Goal: Task Accomplishment & Management: Manage account settings

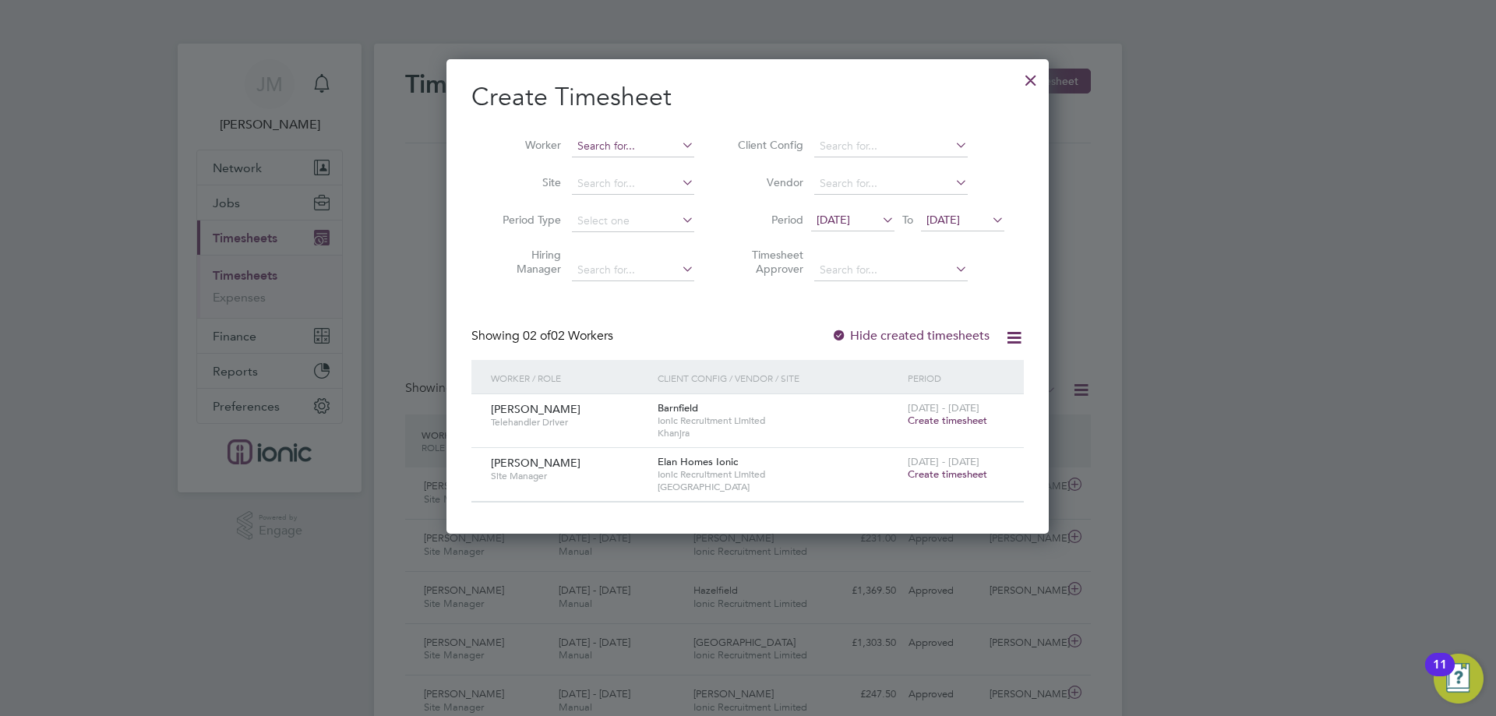
click at [616, 147] on input at bounding box center [633, 147] width 122 height 22
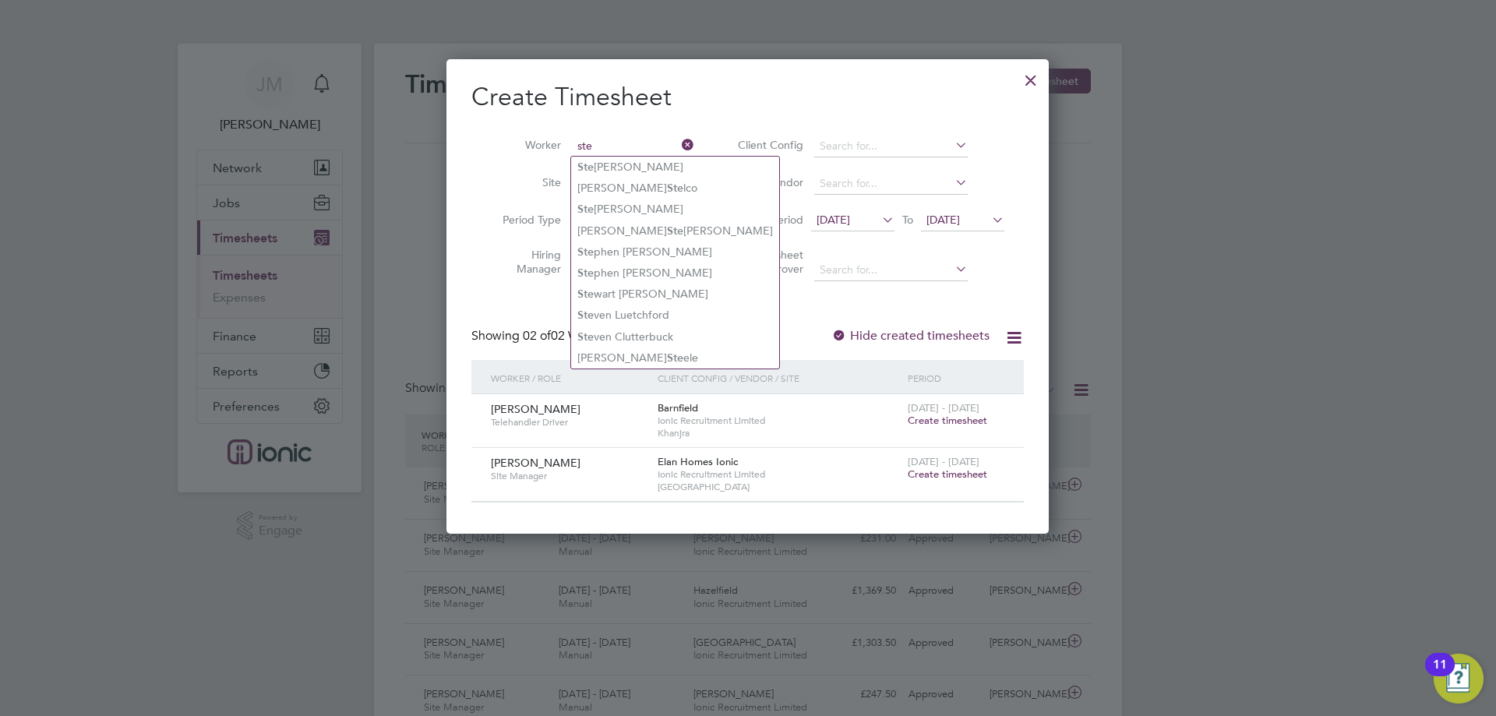
type input "ste"
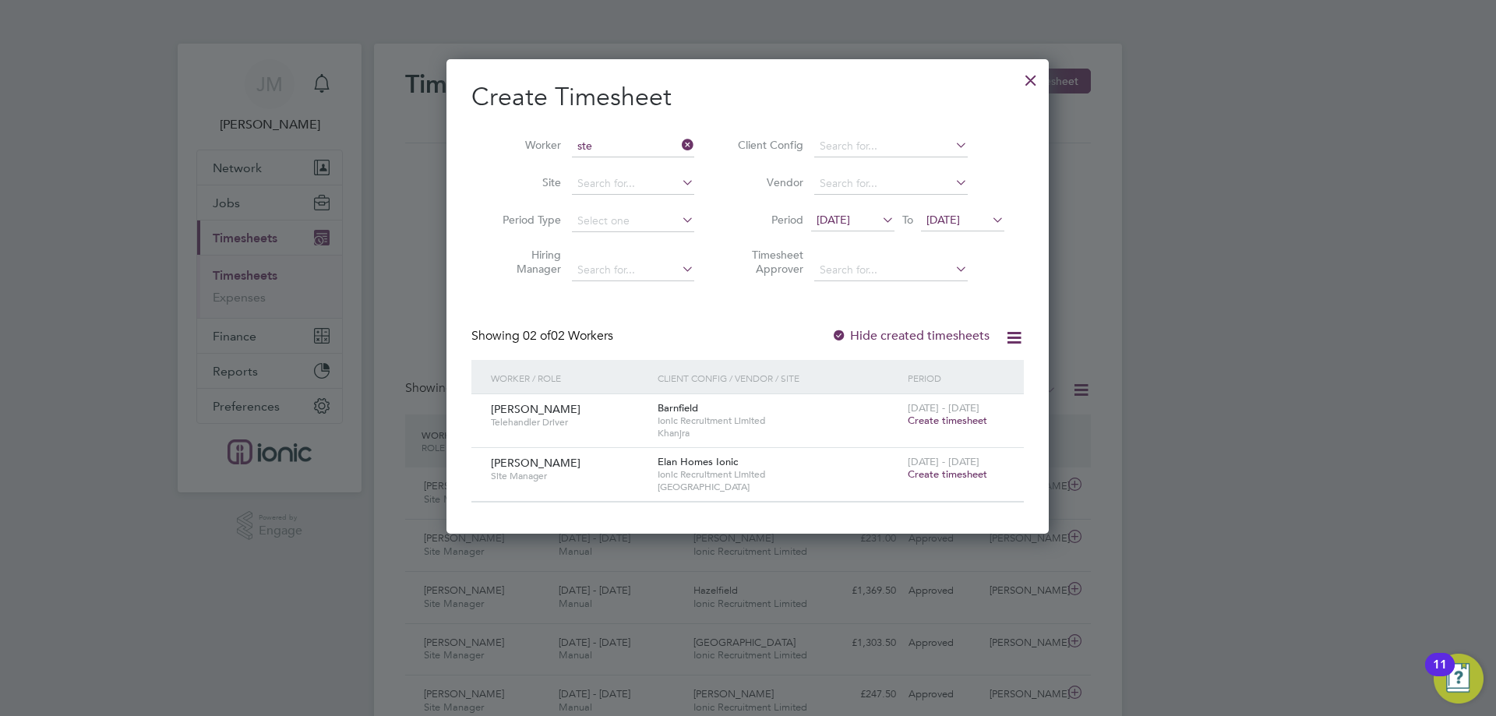
click at [1309, 430] on div at bounding box center [748, 358] width 1496 height 716
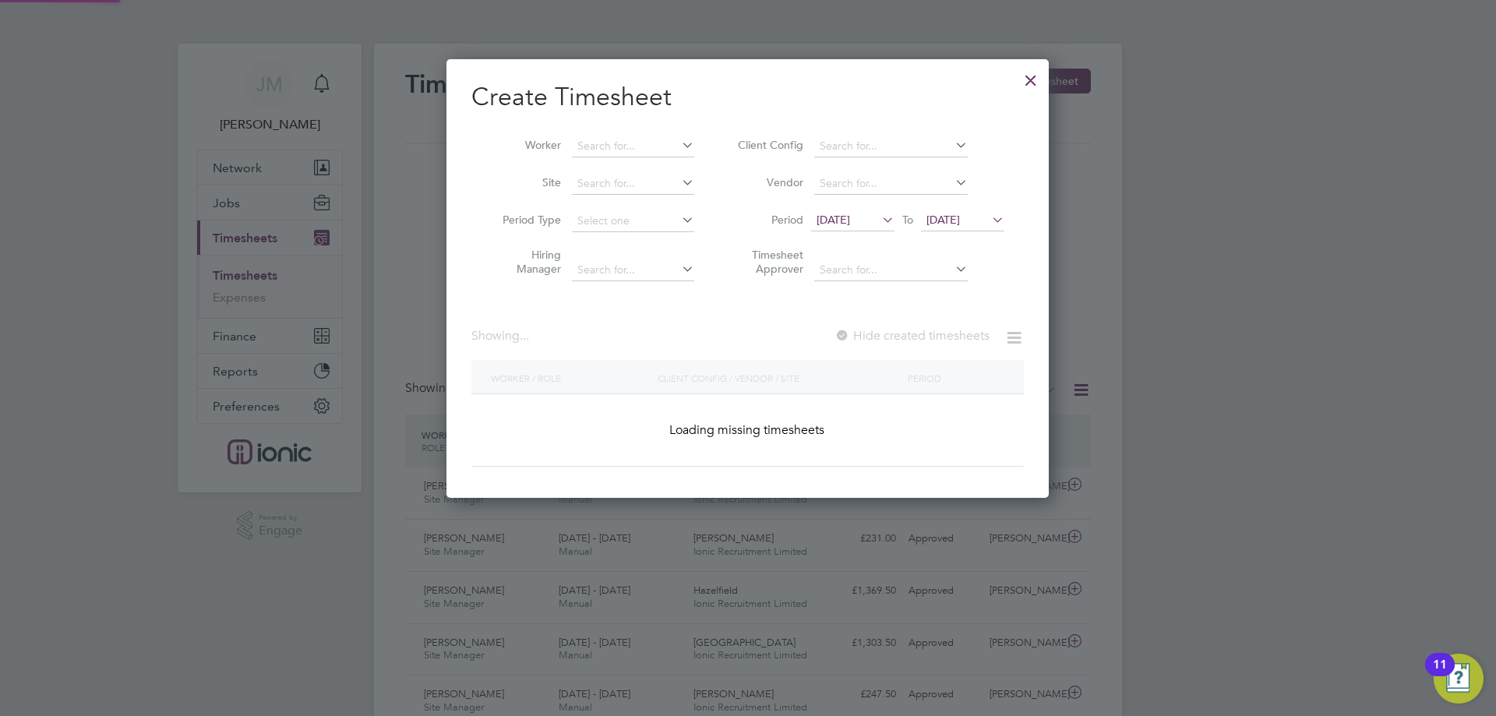
scroll to position [474, 603]
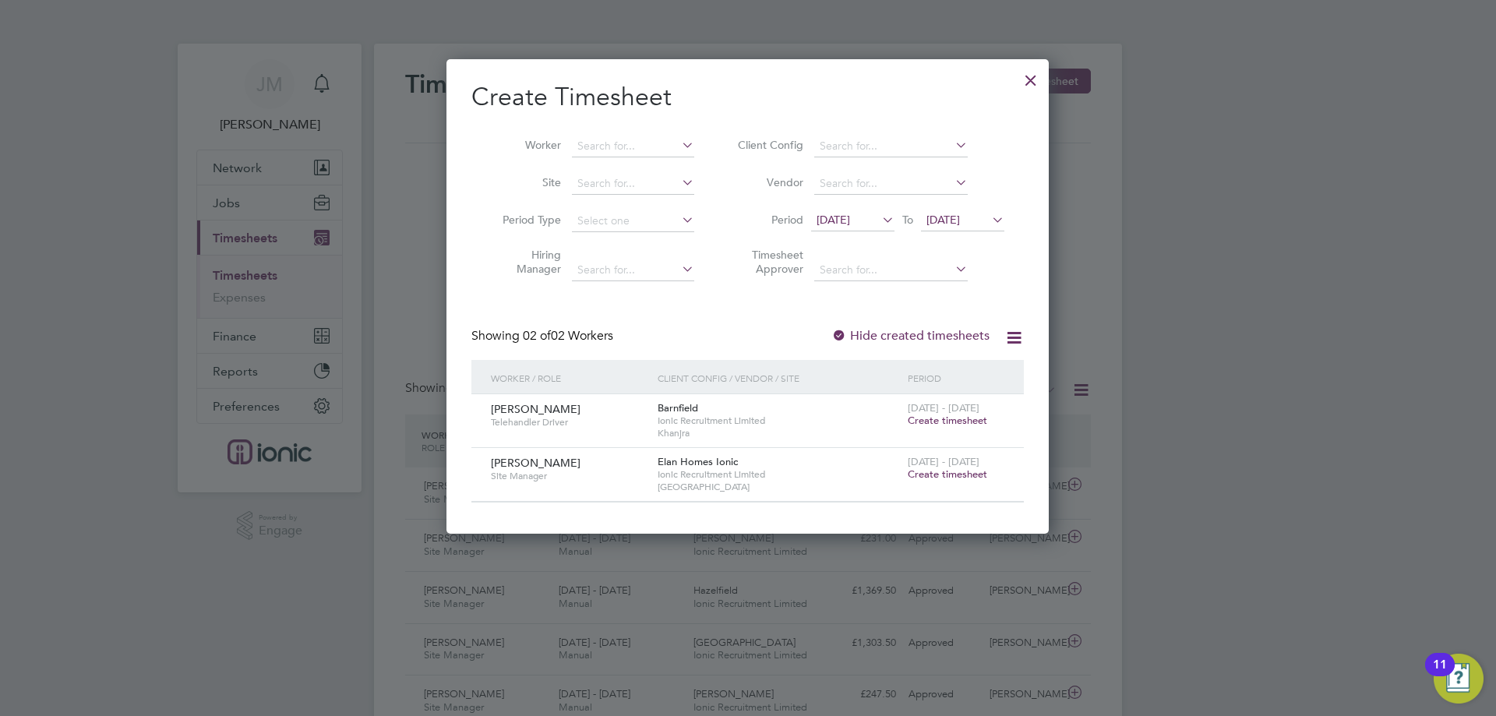
click at [1029, 79] on div at bounding box center [1031, 76] width 28 height 28
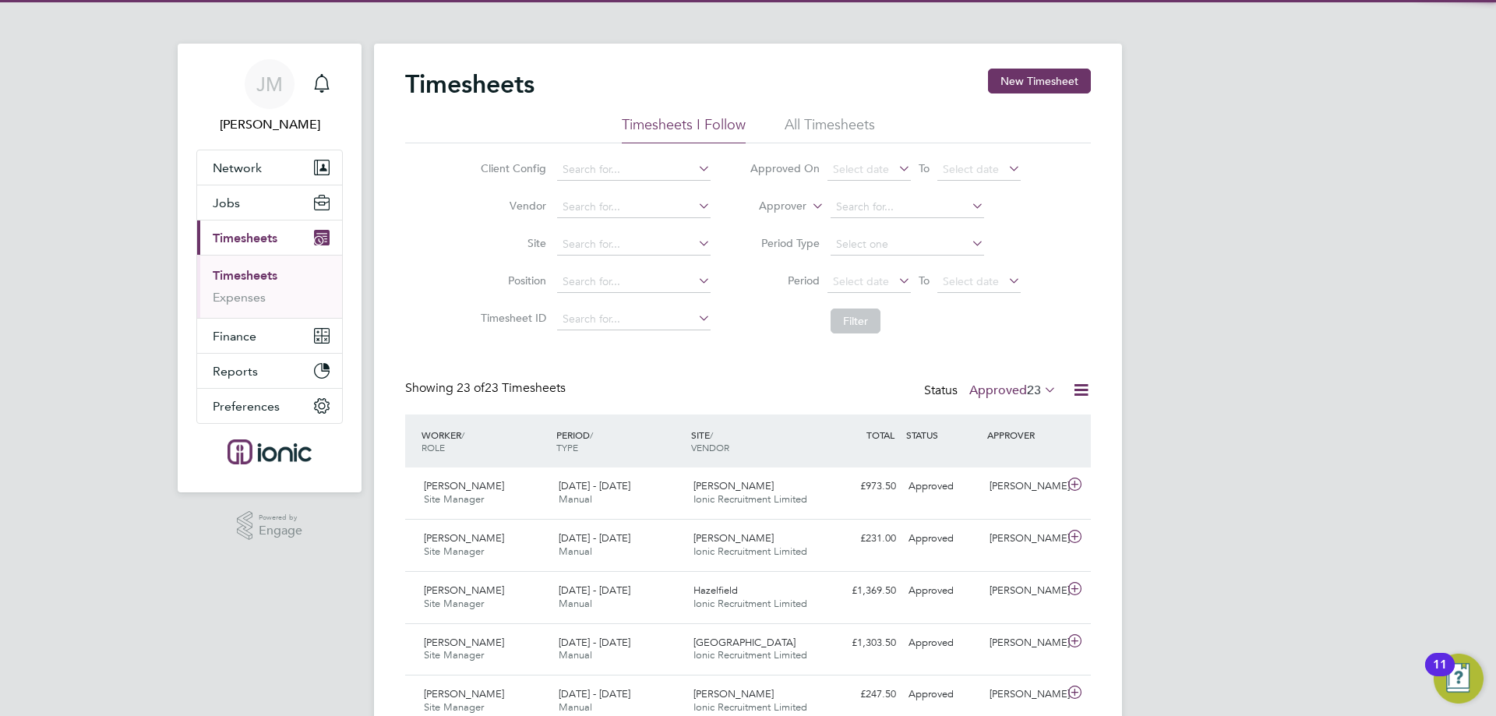
scroll to position [40, 136]
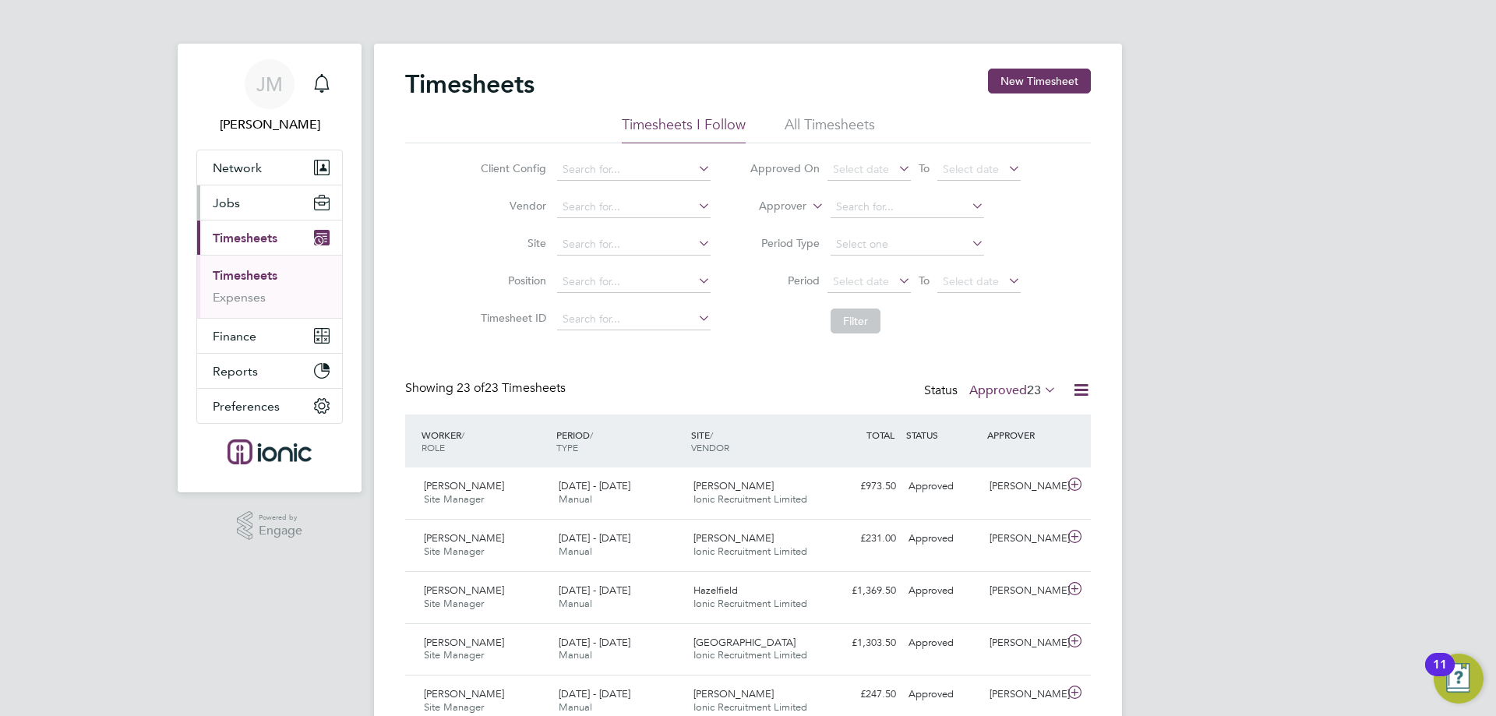
click at [244, 197] on button "Jobs" at bounding box center [269, 202] width 145 height 34
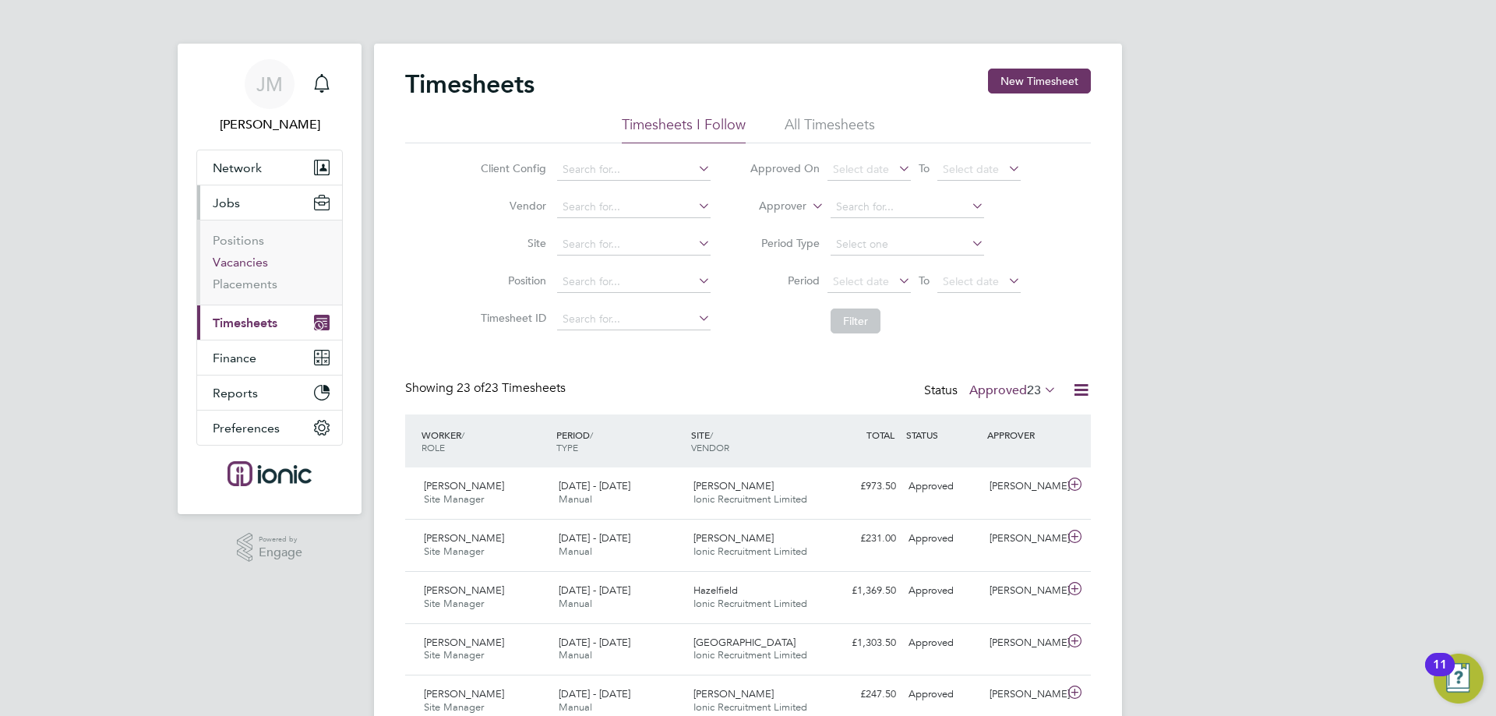
click at [246, 256] on link "Vacancies" at bounding box center [240, 262] width 55 height 15
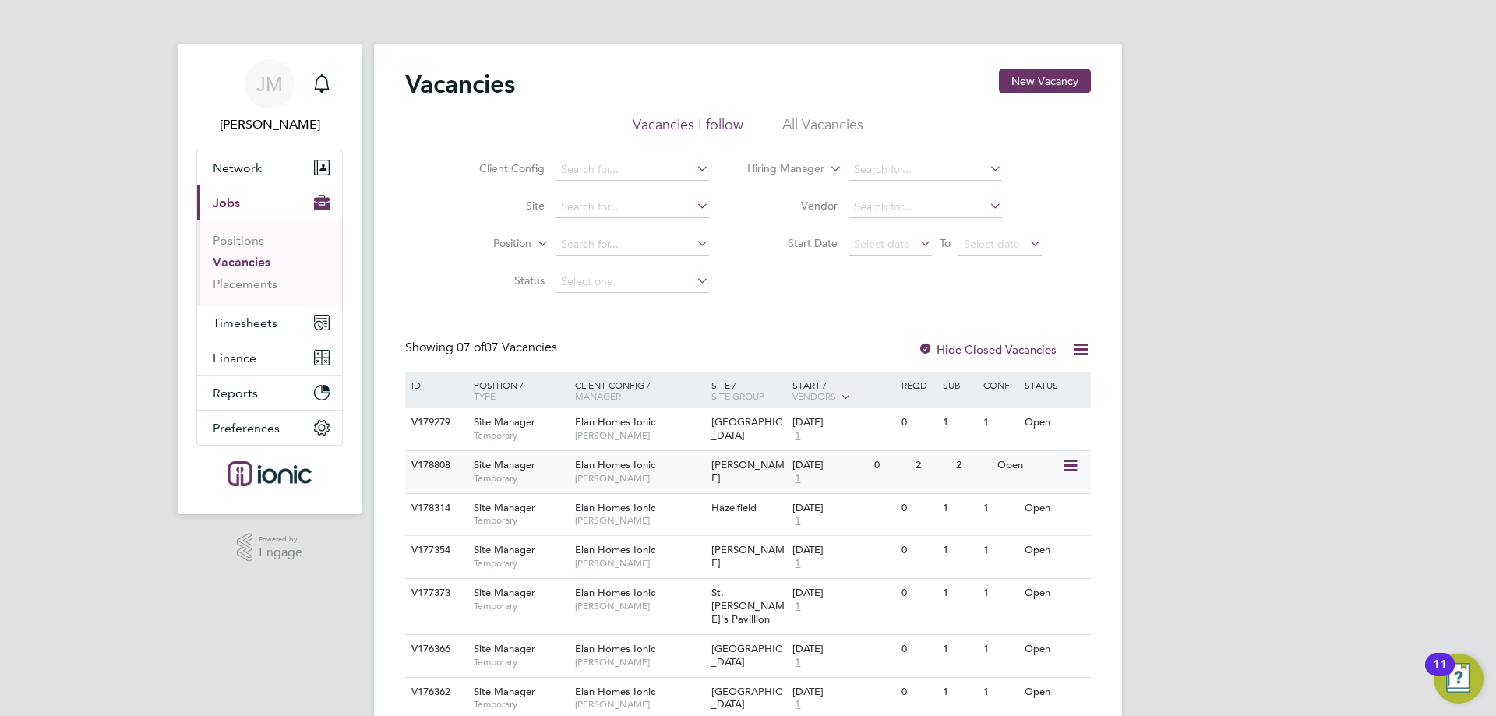
click at [1019, 466] on div "Open" at bounding box center [1028, 465] width 68 height 29
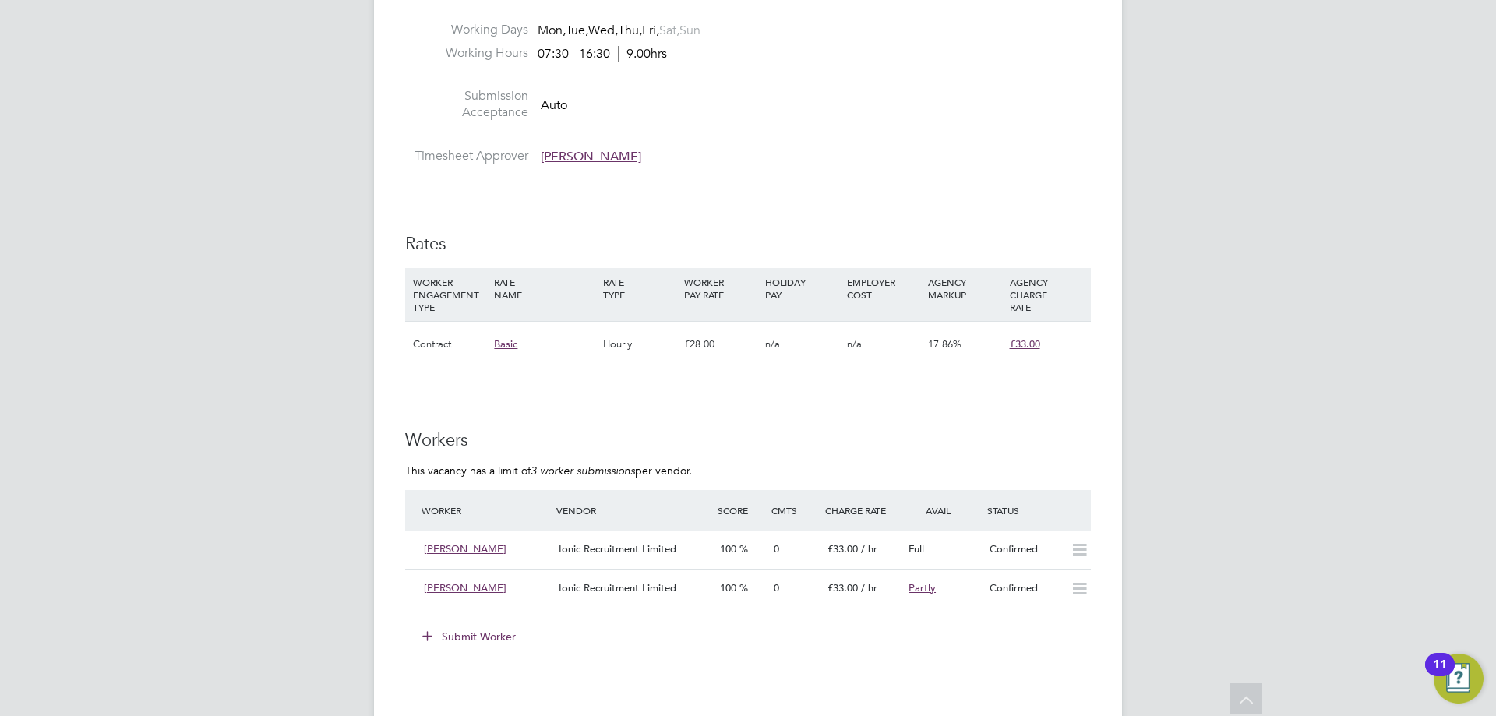
scroll to position [810, 0]
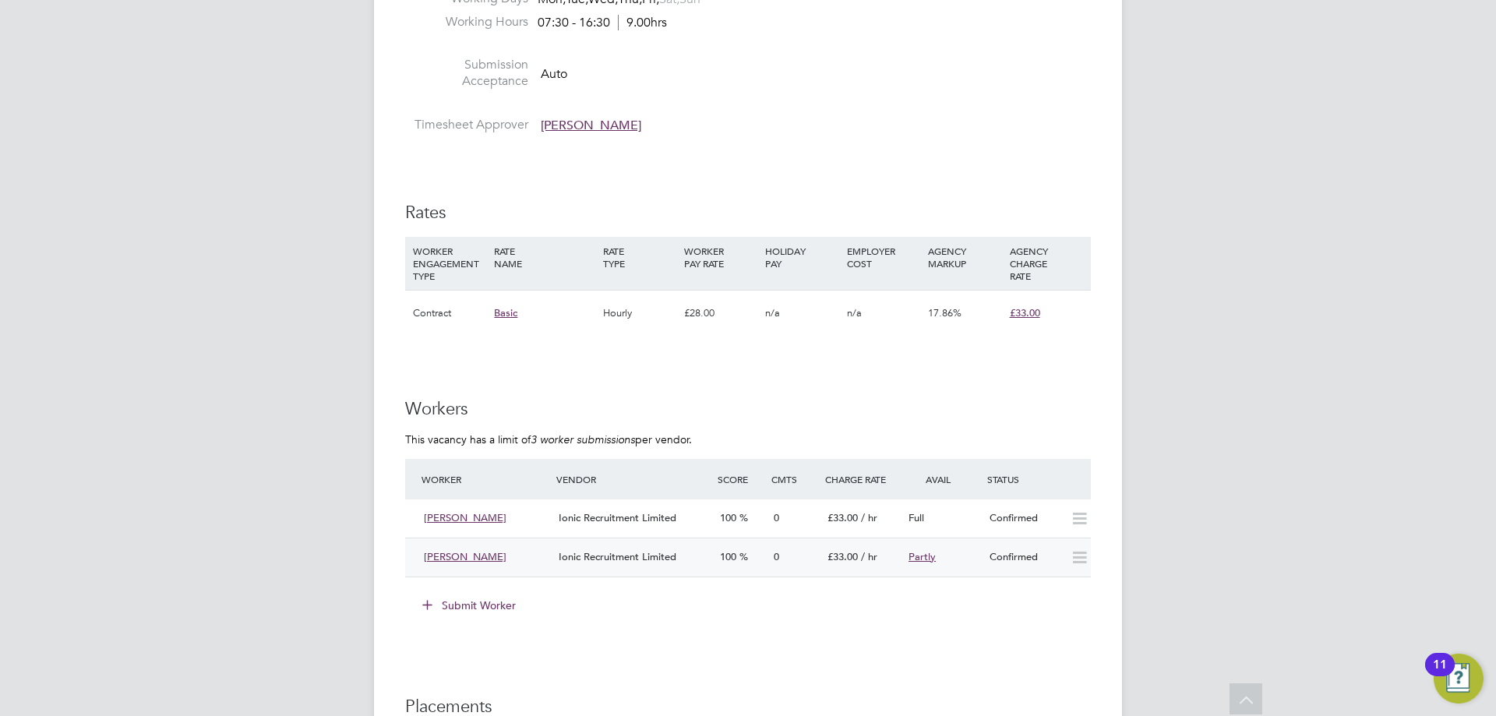
click at [596, 556] on span "Ionic Recruitment Limited" at bounding box center [618, 556] width 118 height 13
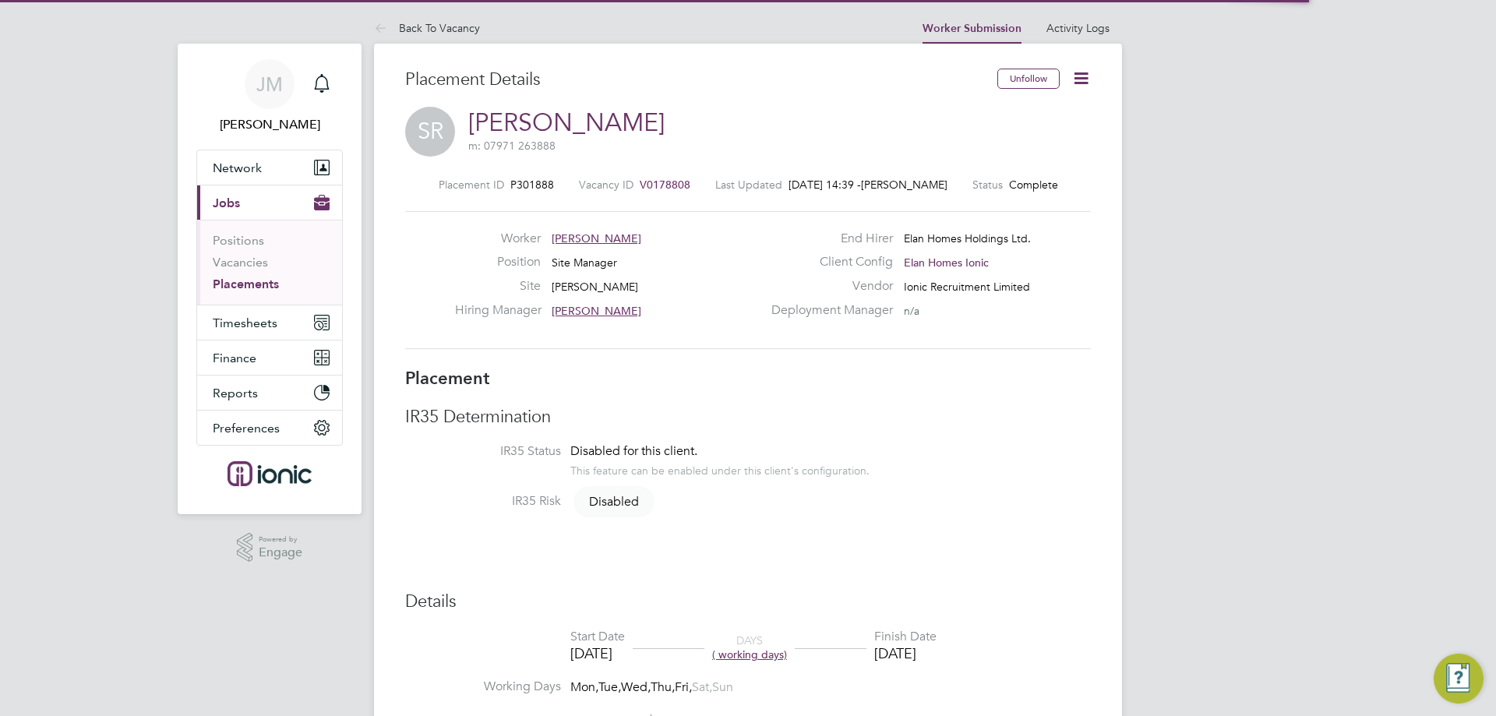
scroll to position [8, 8]
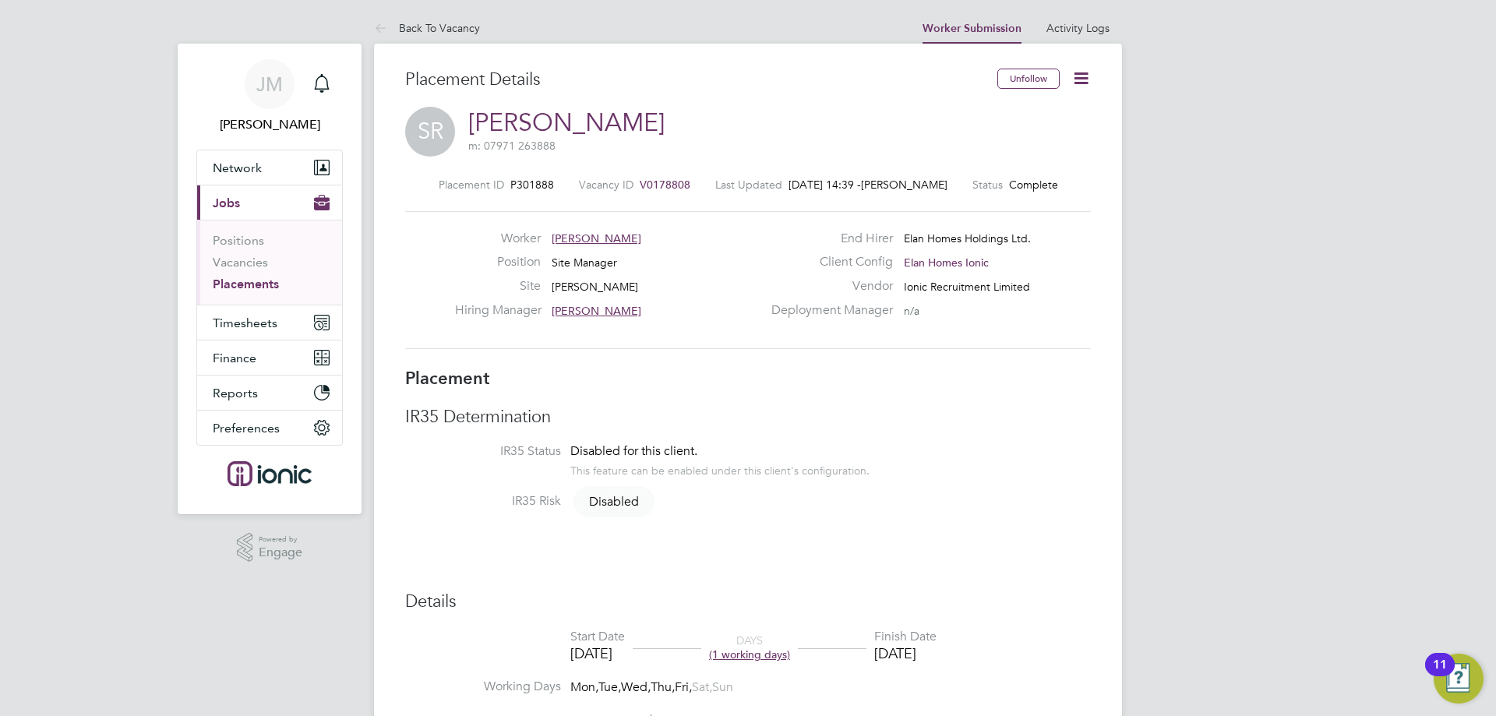
click at [1086, 86] on icon at bounding box center [1081, 78] width 19 height 19
click at [1037, 106] on li "Edit Placement e" at bounding box center [1030, 115] width 115 height 22
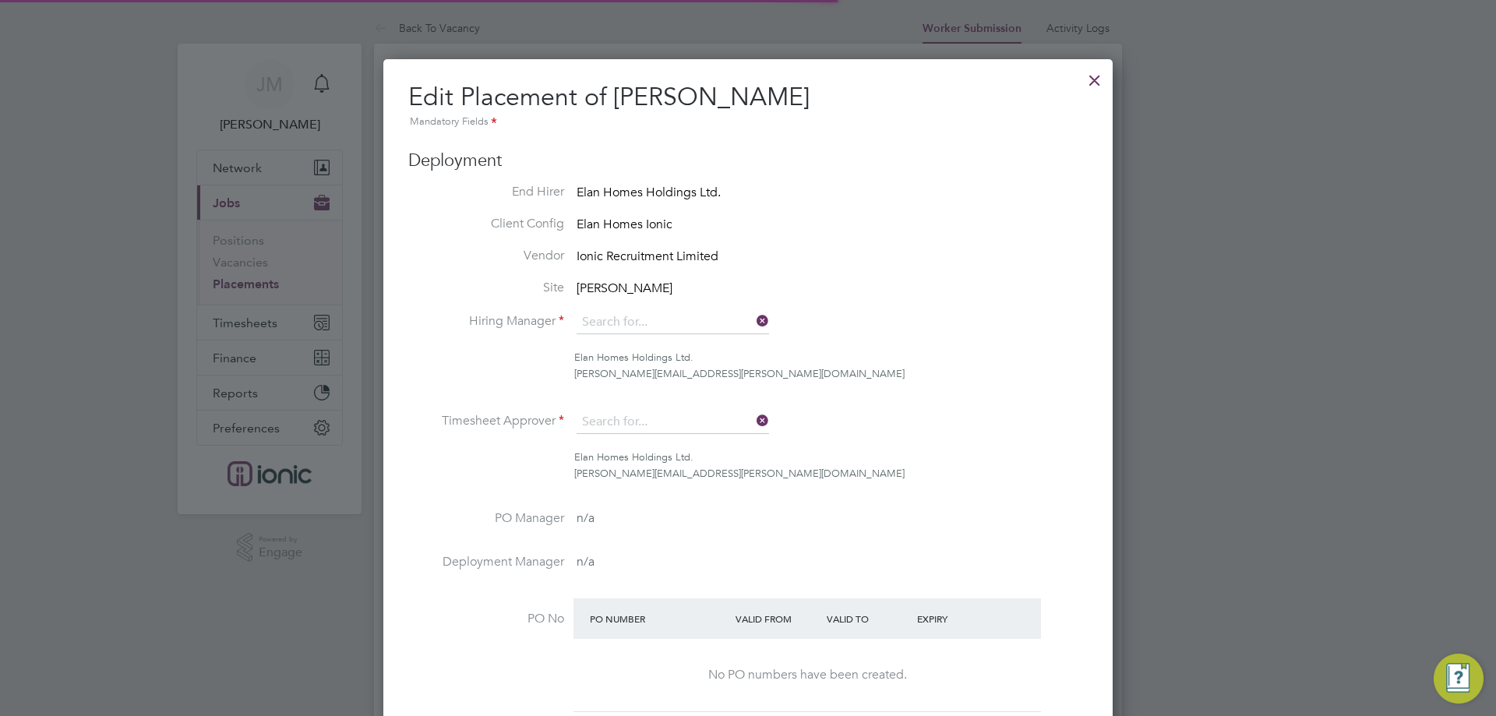
type input "[PERSON_NAME]"
type input "[DATE]"
type input "07:30"
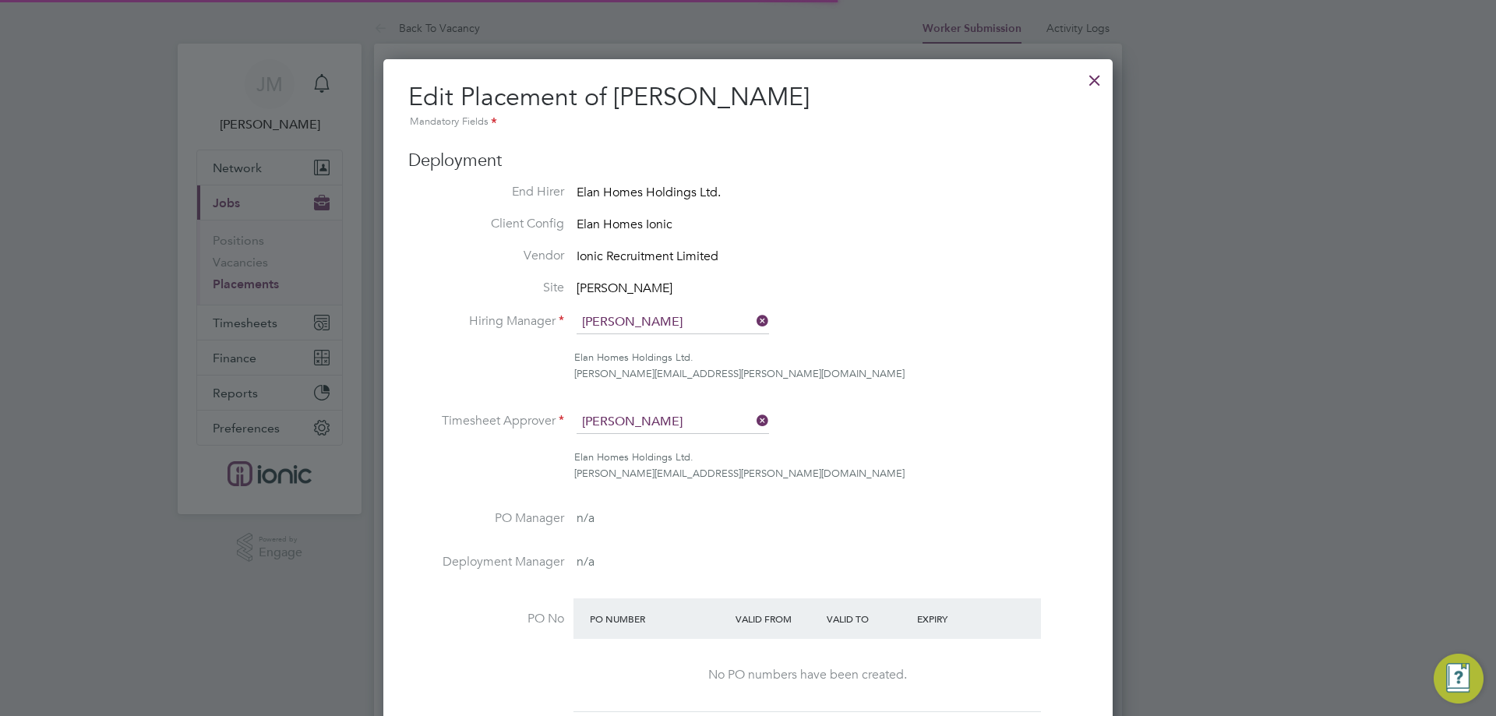
type input "16:30"
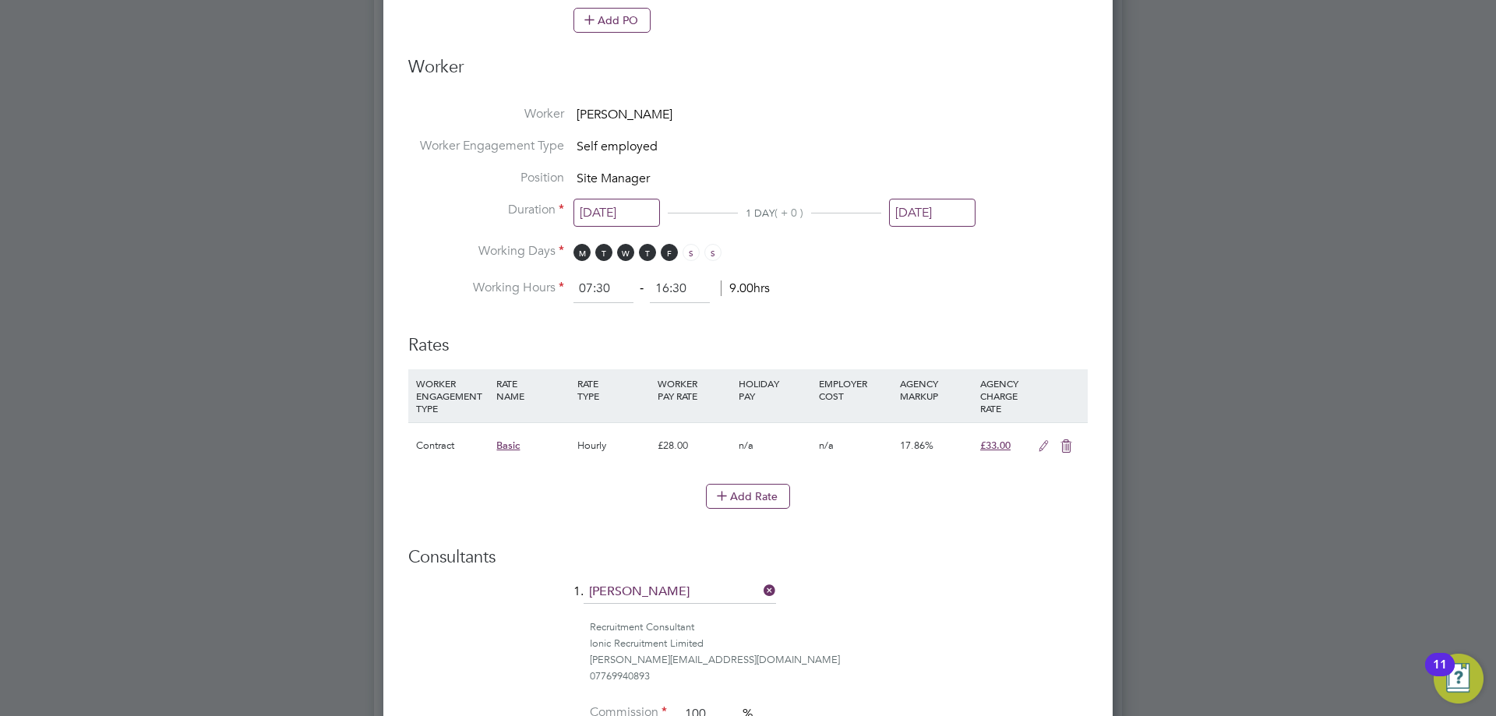
click at [922, 216] on input "[DATE]" at bounding box center [932, 213] width 87 height 29
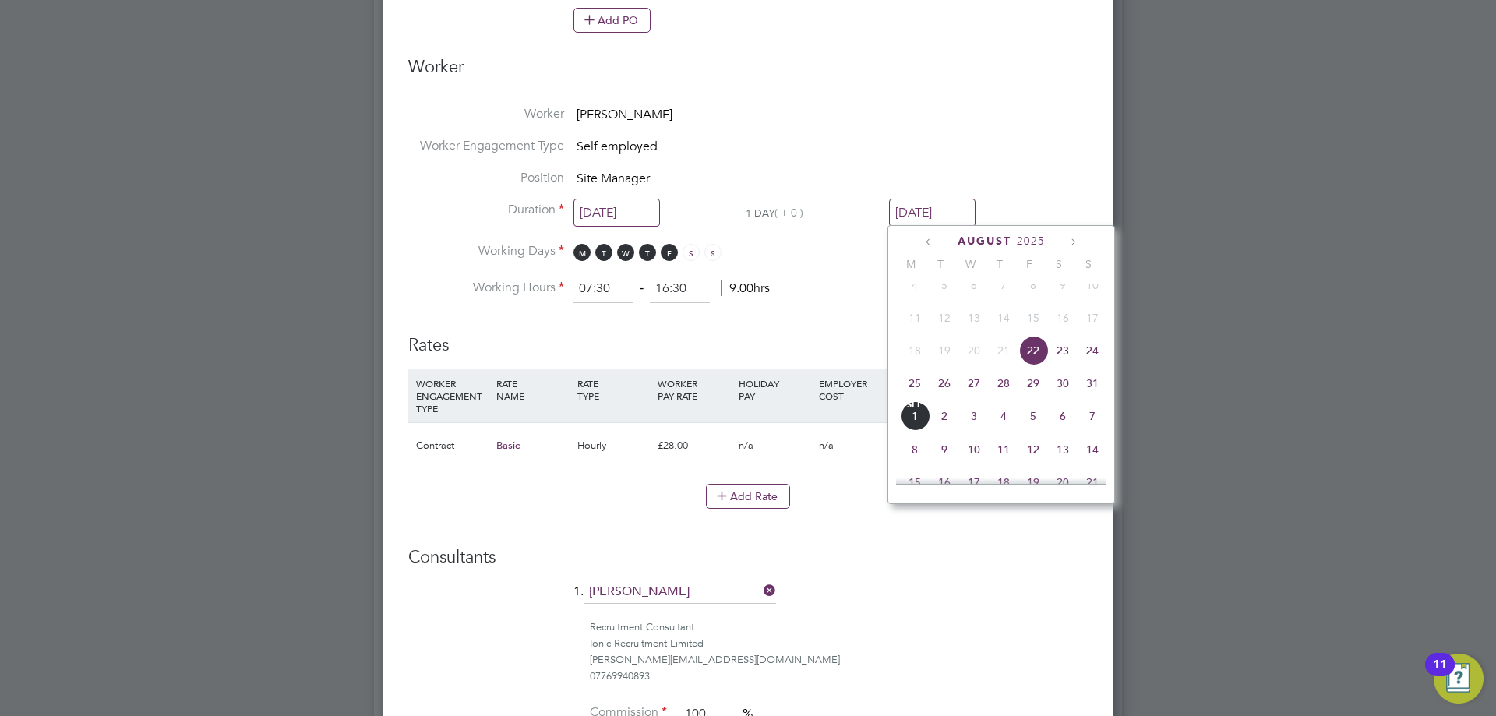
click at [968, 394] on span "27" at bounding box center [974, 384] width 30 height 30
type input "[DATE]"
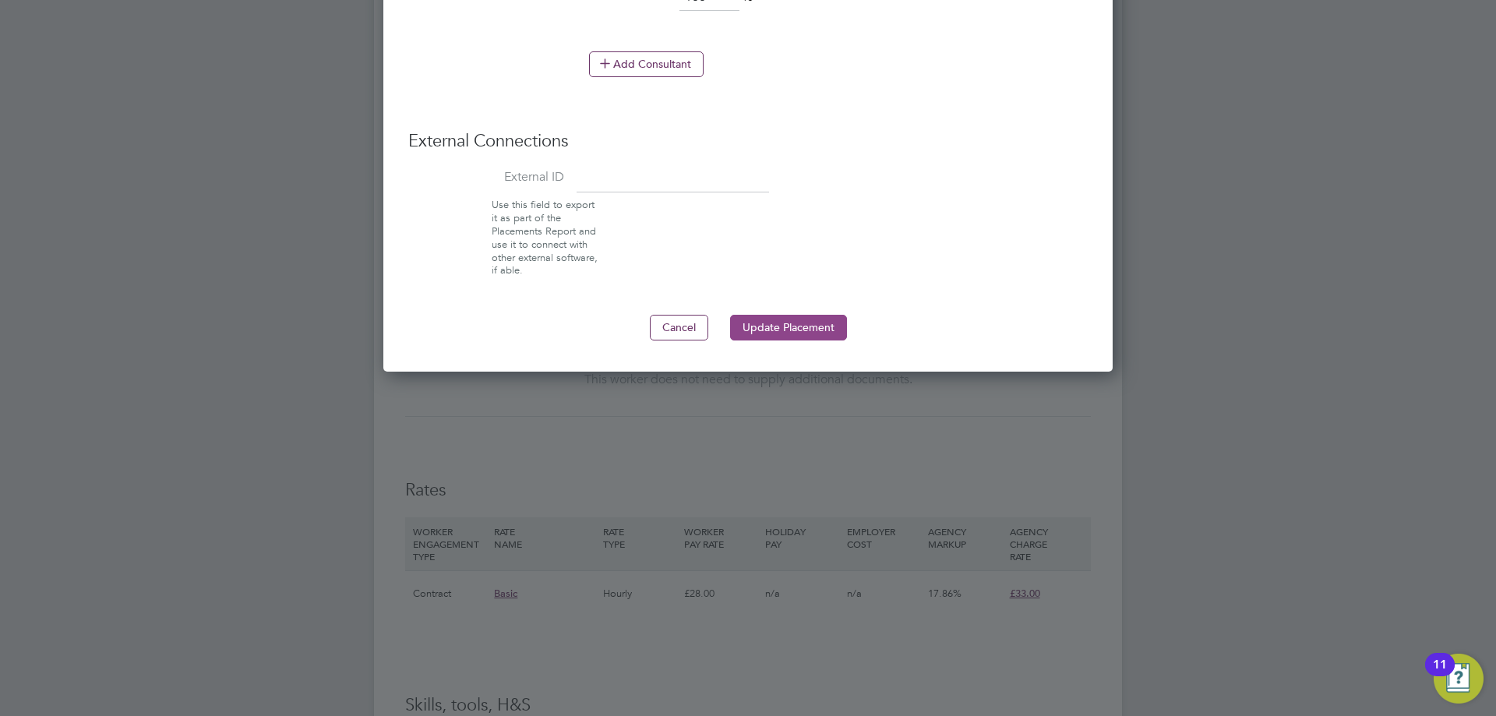
click at [811, 338] on button "Update Placement" at bounding box center [788, 327] width 117 height 25
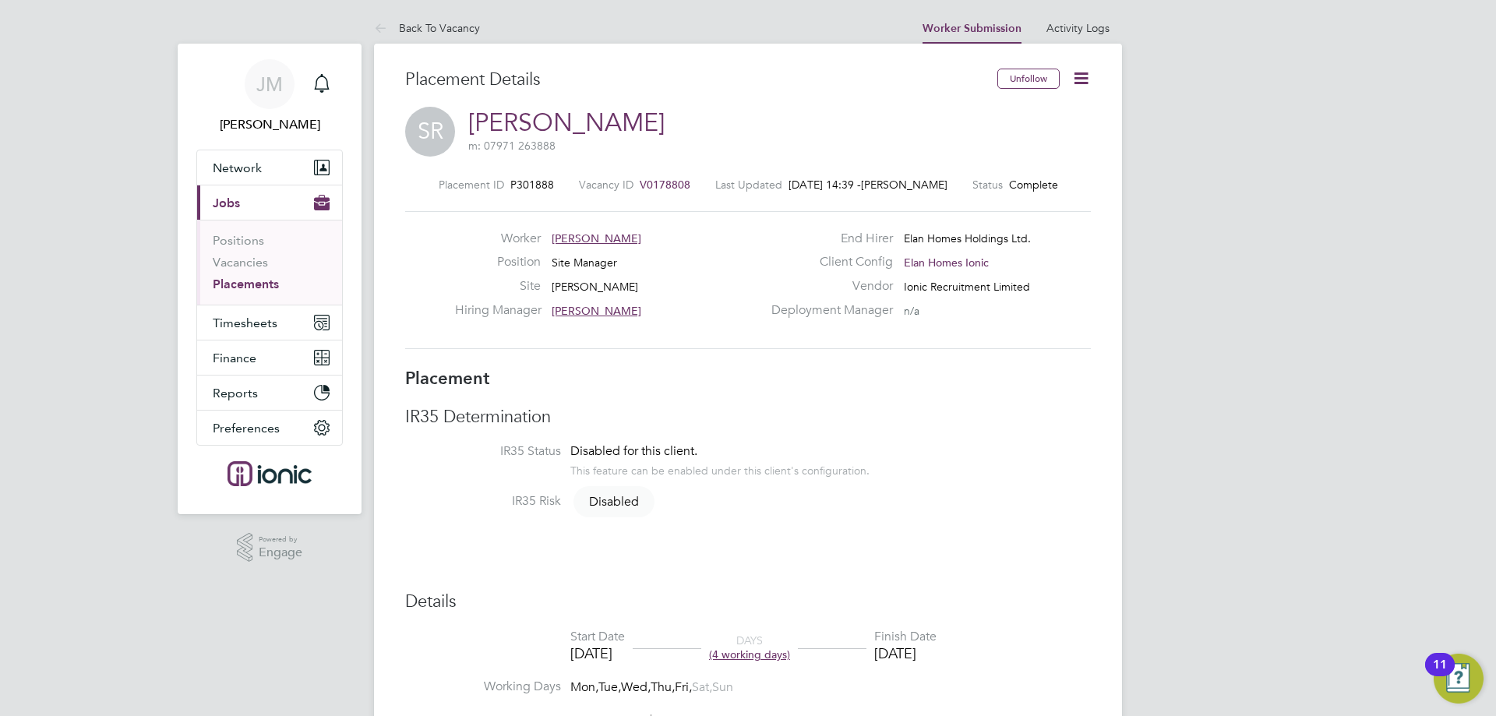
click at [249, 325] on span "Timesheets" at bounding box center [245, 323] width 65 height 15
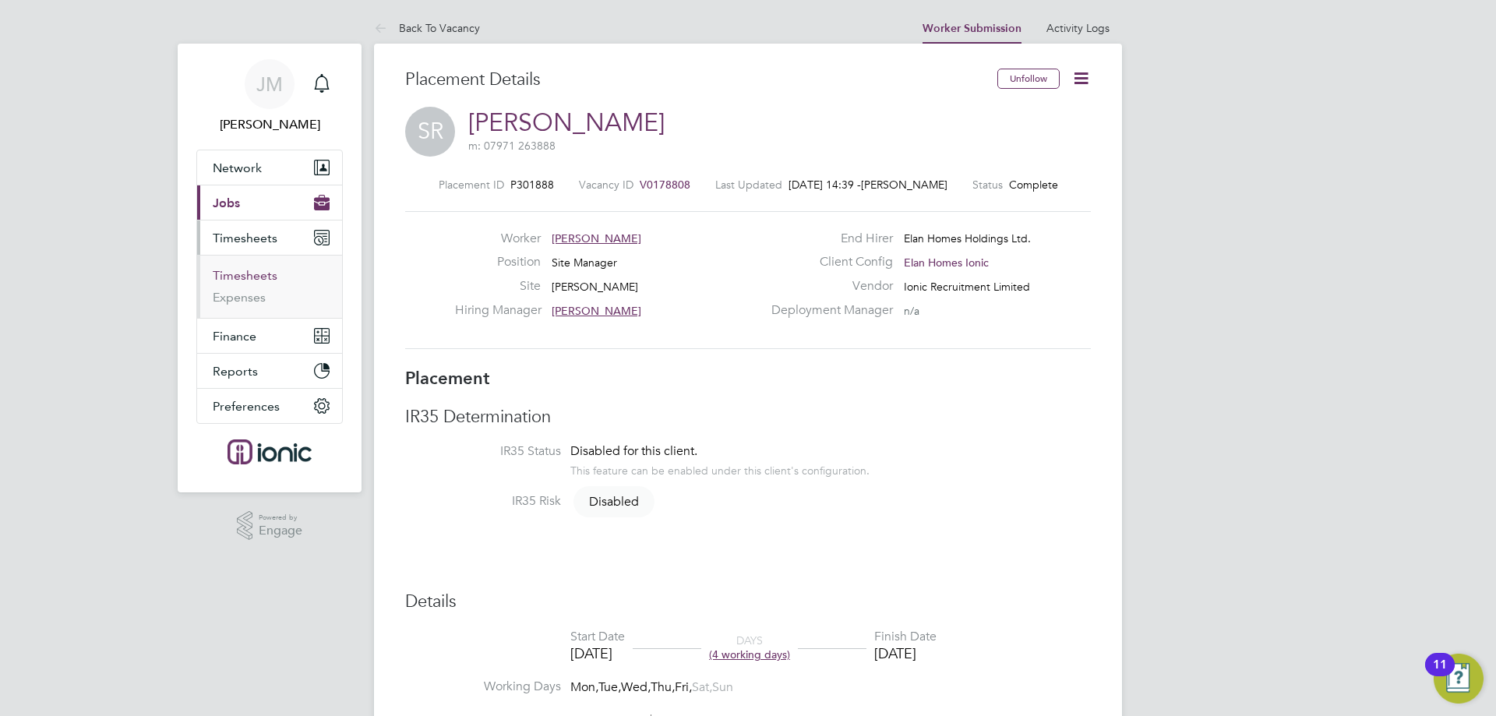
click at [241, 276] on link "Timesheets" at bounding box center [245, 275] width 65 height 15
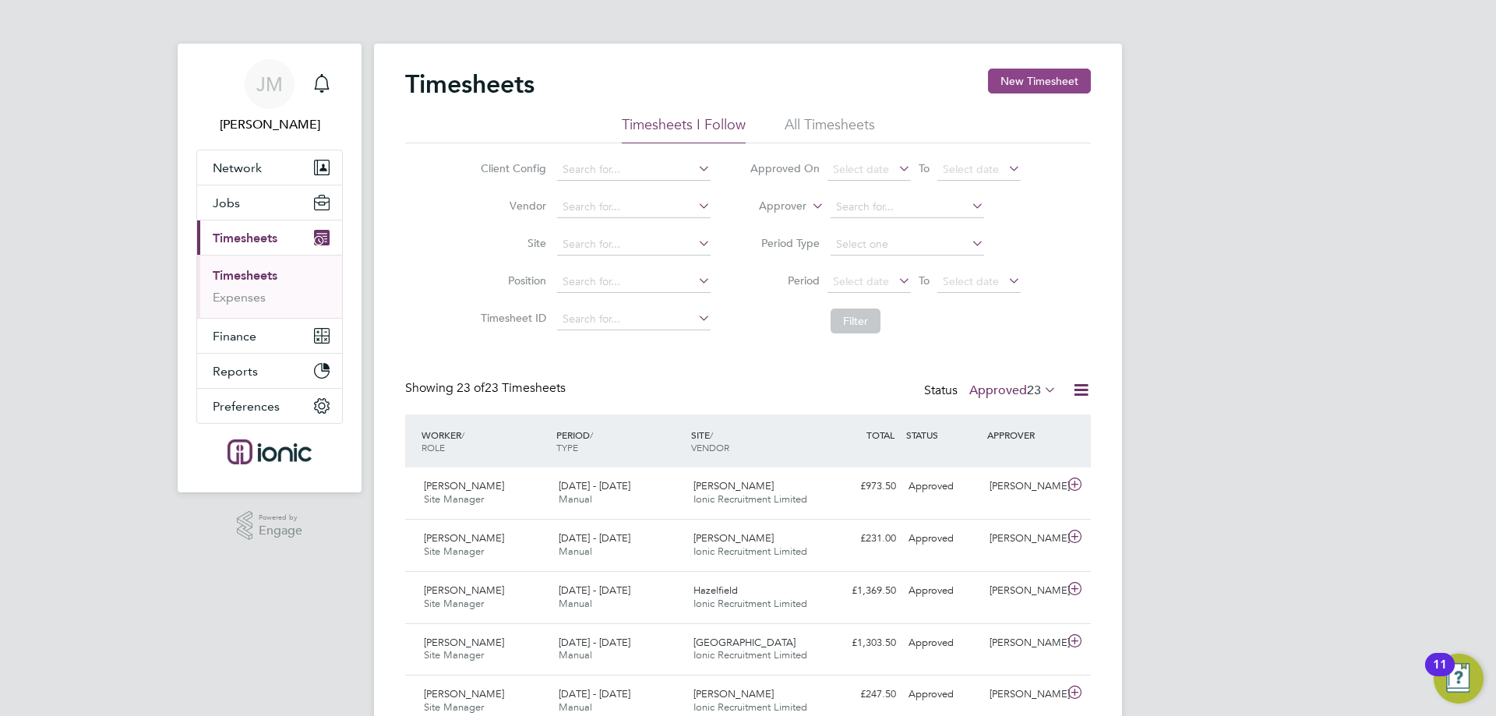
click at [1048, 79] on button "New Timesheet" at bounding box center [1039, 81] width 103 height 25
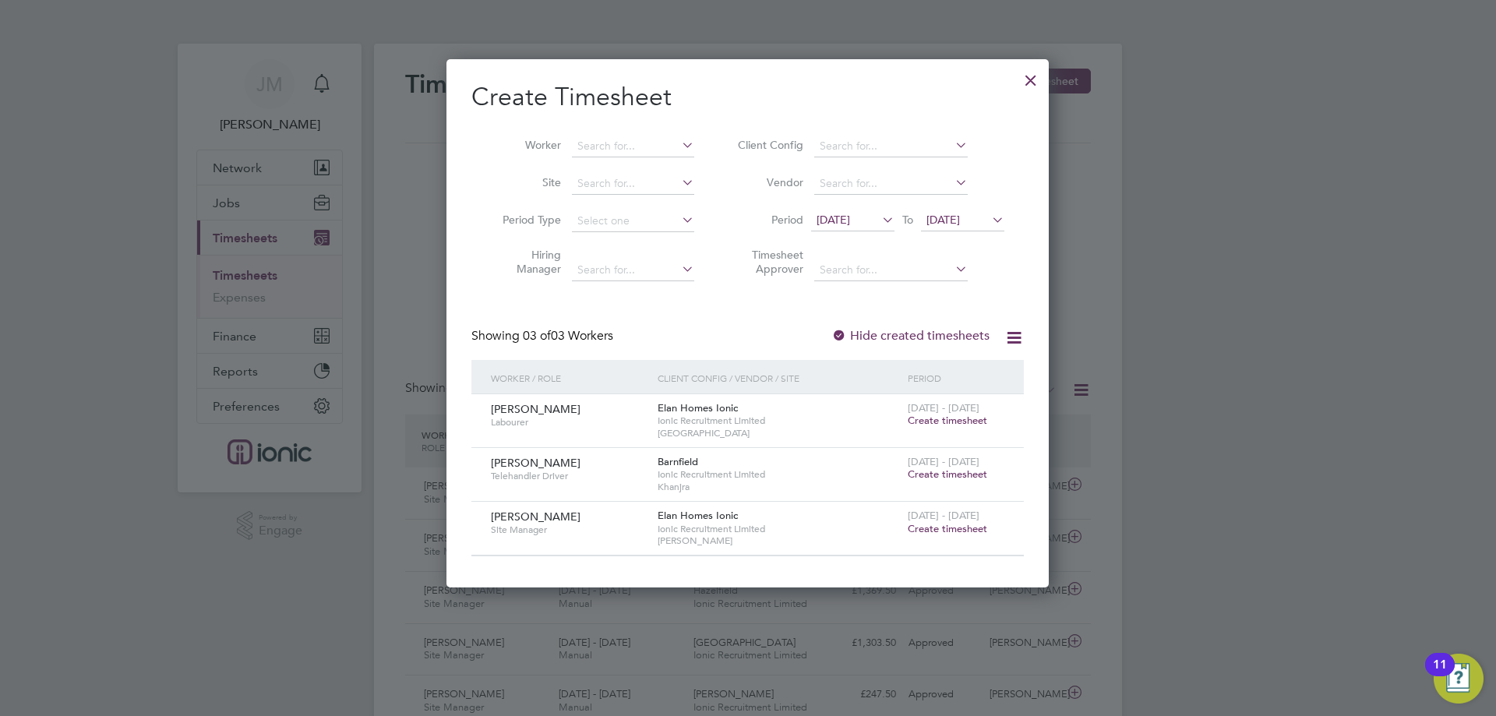
click at [943, 524] on span "Create timesheet" at bounding box center [947, 528] width 79 height 13
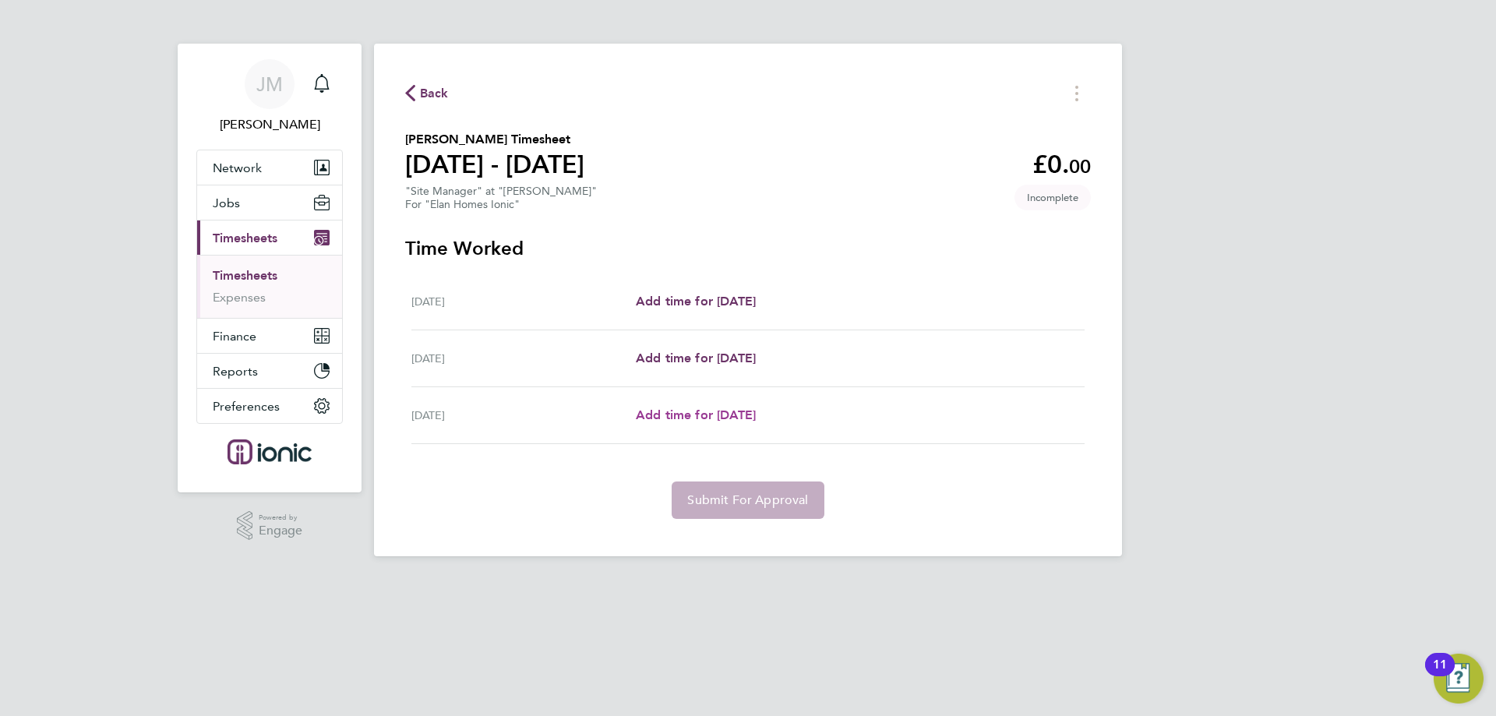
click at [697, 416] on span "Add time for [DATE]" at bounding box center [696, 415] width 120 height 15
select select "30"
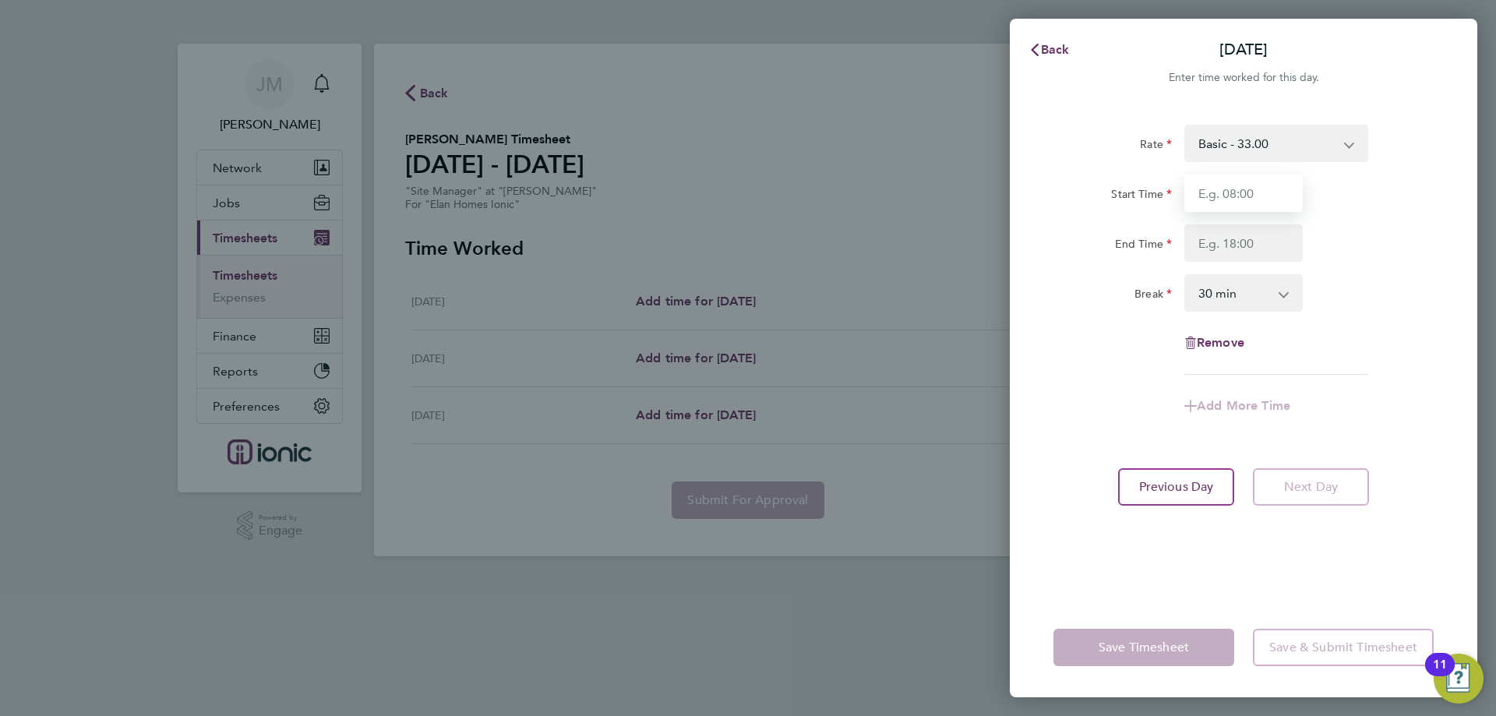
click at [1229, 182] on input "Start Time" at bounding box center [1244, 193] width 118 height 37
type input "08:00"
click at [1241, 250] on input "End Time" at bounding box center [1244, 242] width 118 height 37
type input "16:00"
click at [1366, 393] on app-timesheet-line-form-group "Rate Basic - 33.00 Start Time 08:00 End Time 16:00 Break 0 min 15 min 30 min 45…" at bounding box center [1244, 275] width 380 height 300
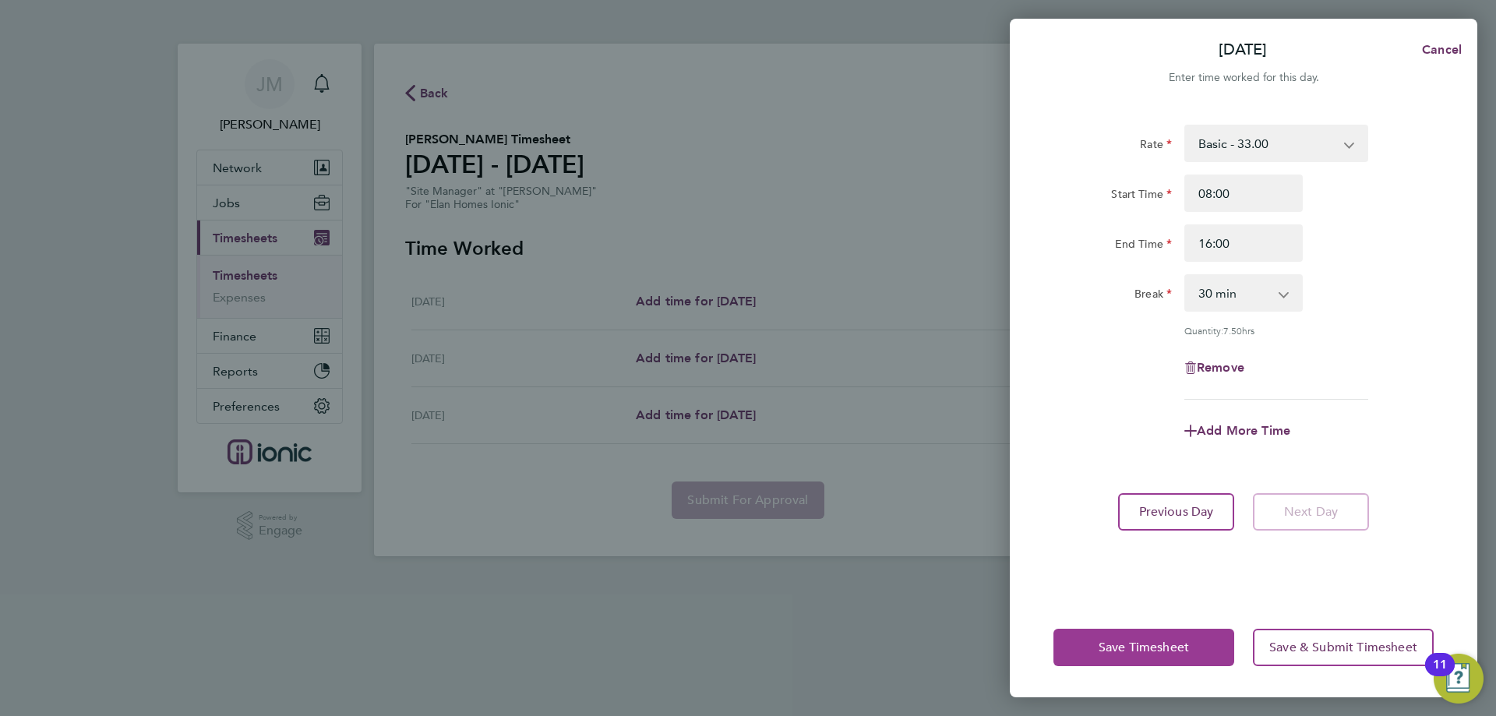
click at [1153, 666] on button "Save Timesheet" at bounding box center [1144, 647] width 181 height 37
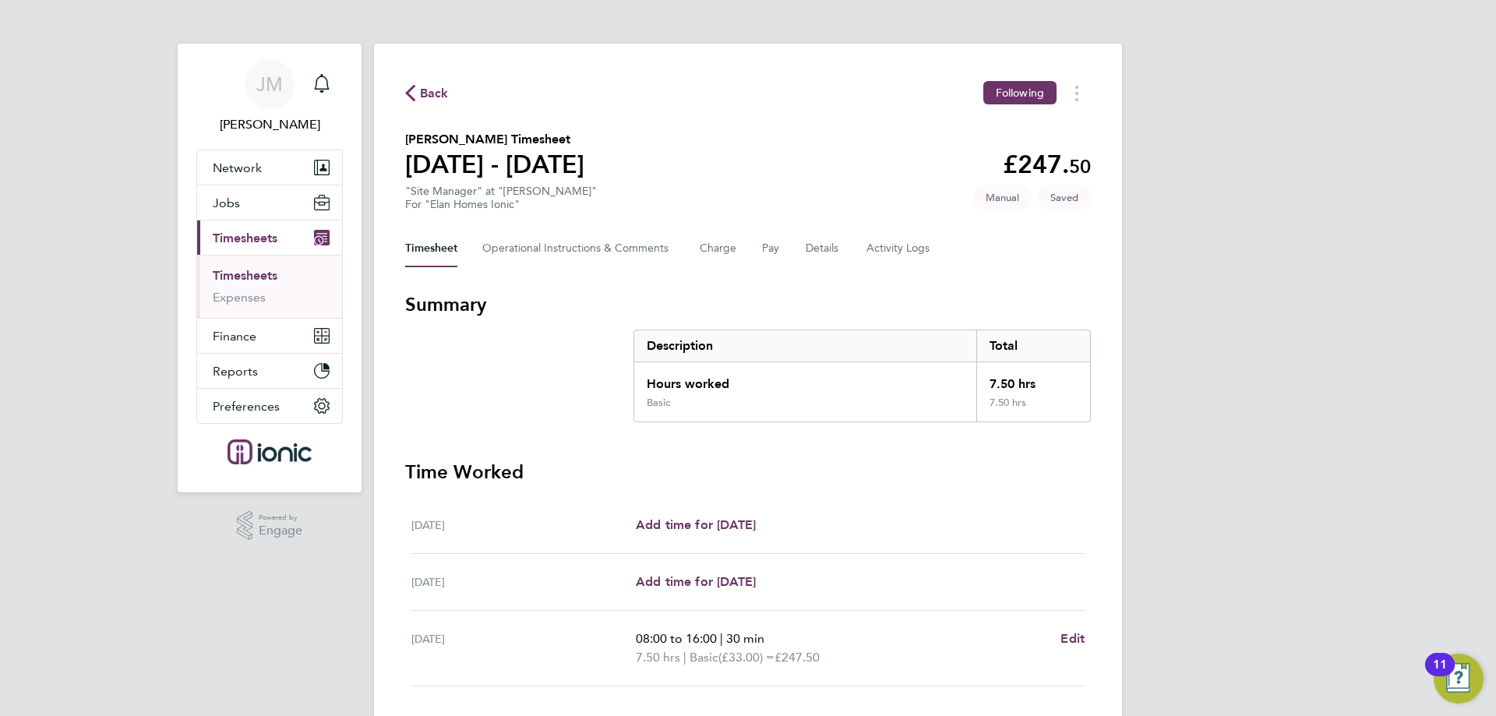
click at [841, 252] on div "Timesheet Operational Instructions & Comments Charge Pay Details Activity Logs" at bounding box center [748, 248] width 686 height 37
click at [828, 252] on button "Details" at bounding box center [824, 248] width 36 height 37
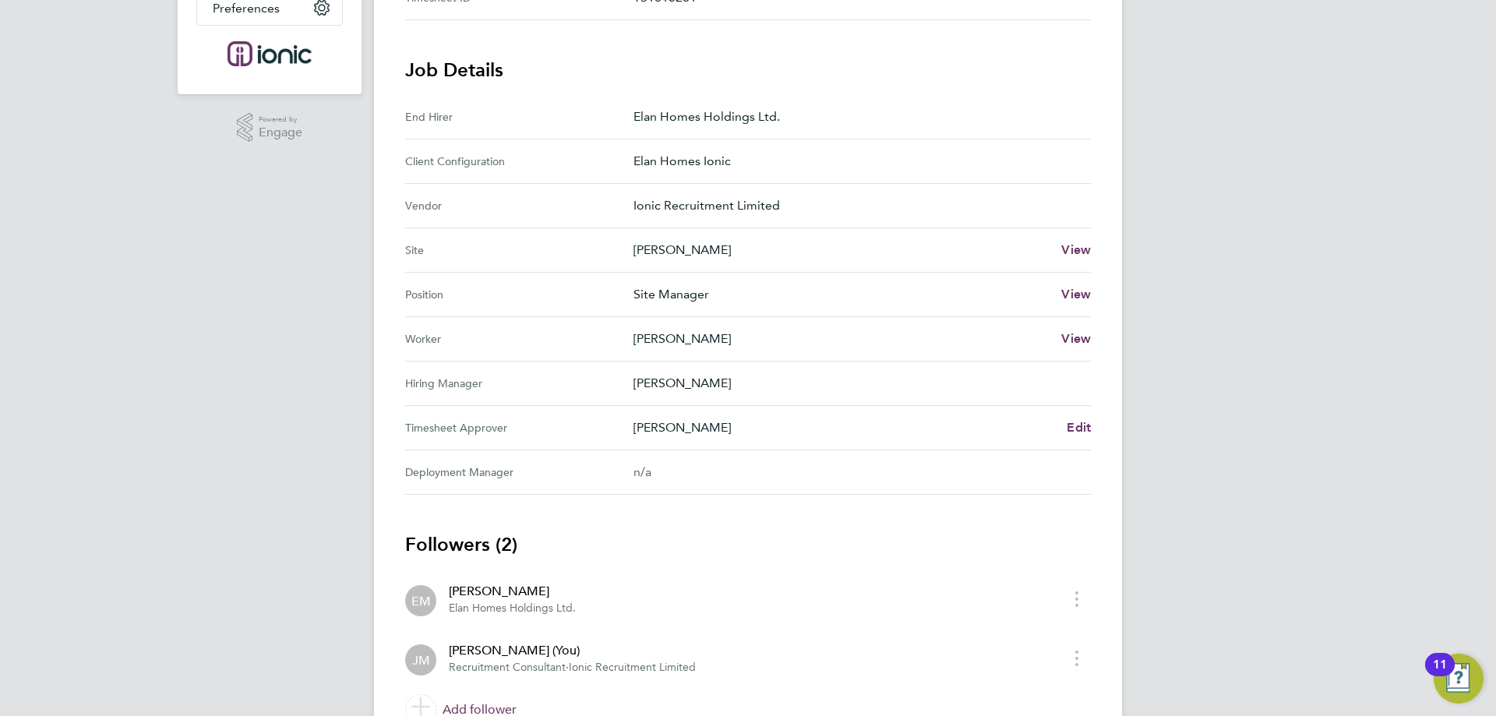
click at [461, 631] on li "[PERSON_NAME] [PERSON_NAME] (You) Recruitment Consultant · Ionic Recruitment Li…" at bounding box center [748, 658] width 686 height 59
click at [480, 707] on link "Add follower" at bounding box center [748, 710] width 686 height 44
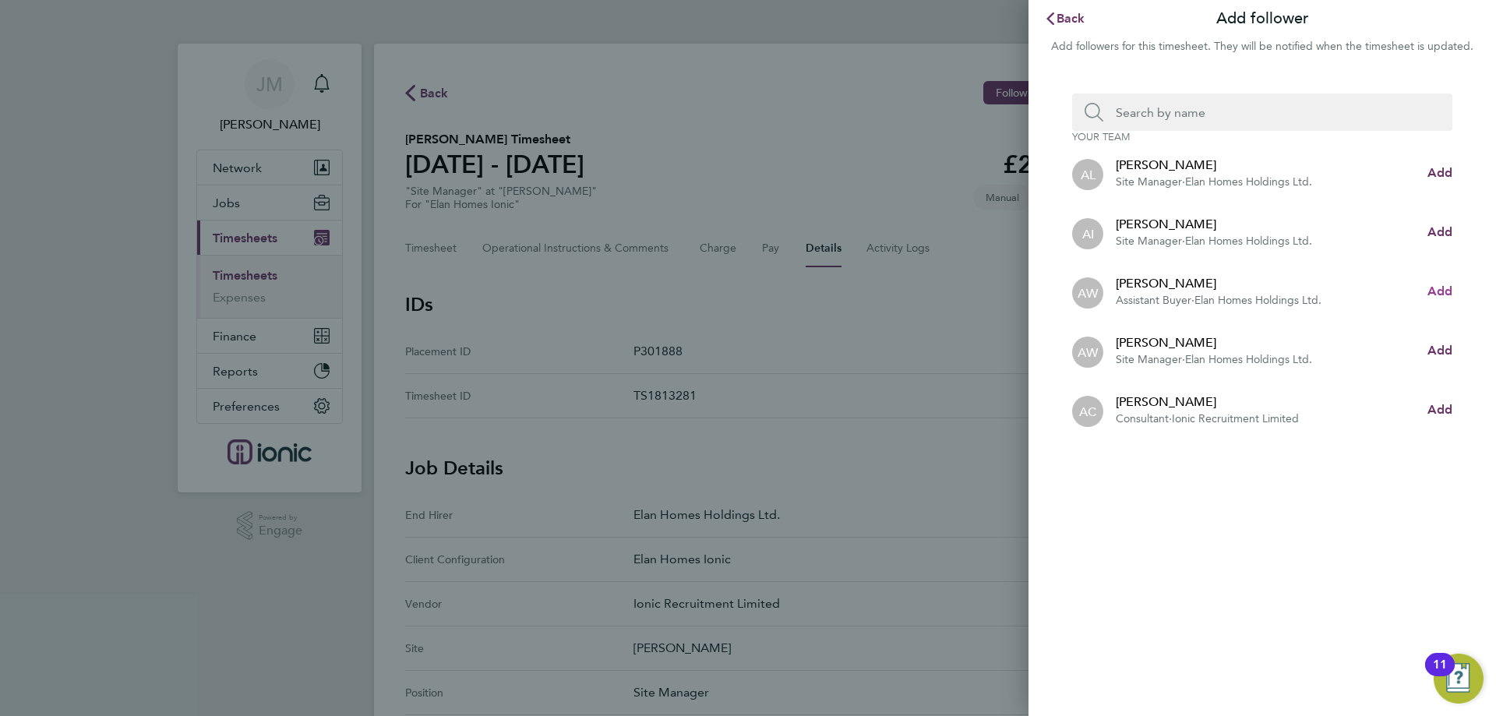
click at [1433, 291] on span "Add" at bounding box center [1440, 291] width 25 height 15
click at [1077, 23] on span "Back" at bounding box center [1071, 18] width 29 height 15
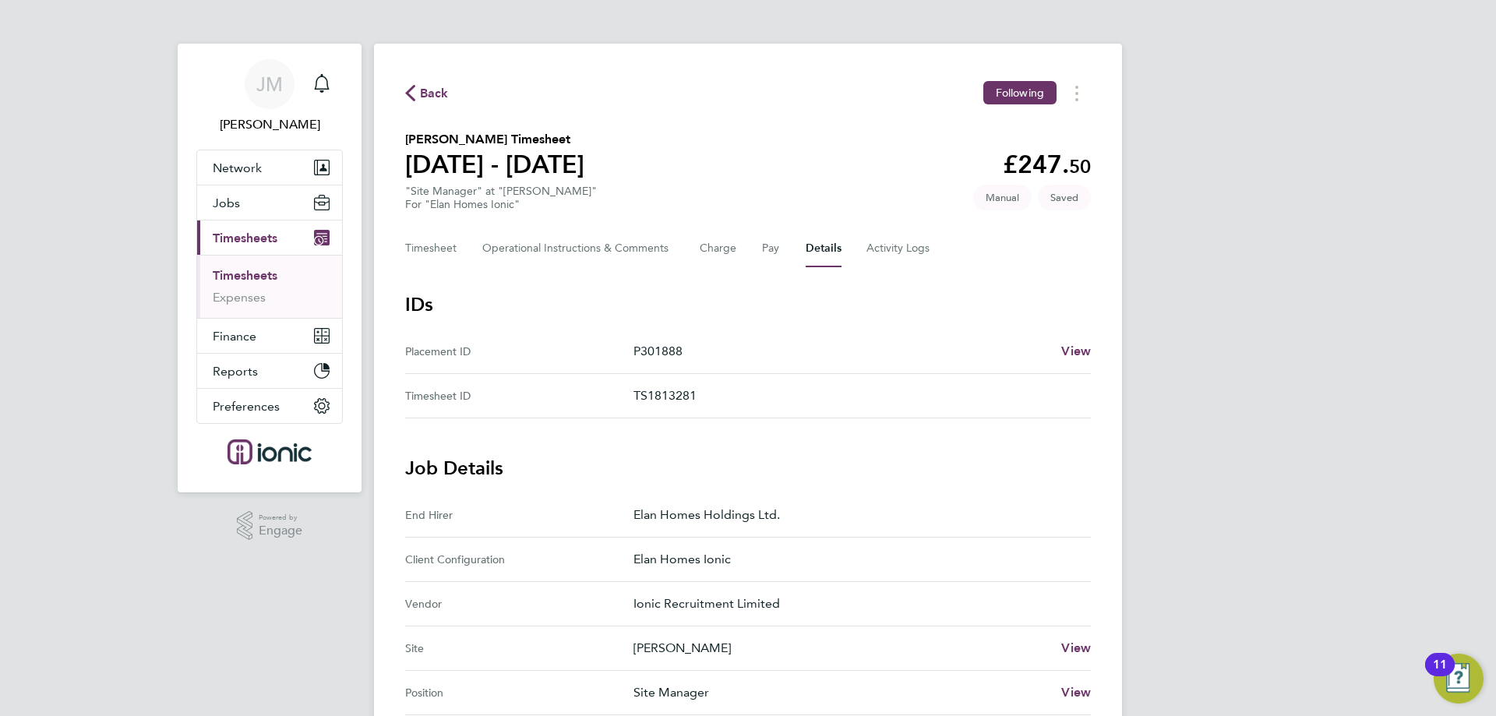
click at [458, 252] on div "Timesheet Operational Instructions & Comments Charge Pay Details Activity Logs" at bounding box center [748, 248] width 686 height 37
click at [442, 251] on button "Timesheet" at bounding box center [431, 248] width 52 height 37
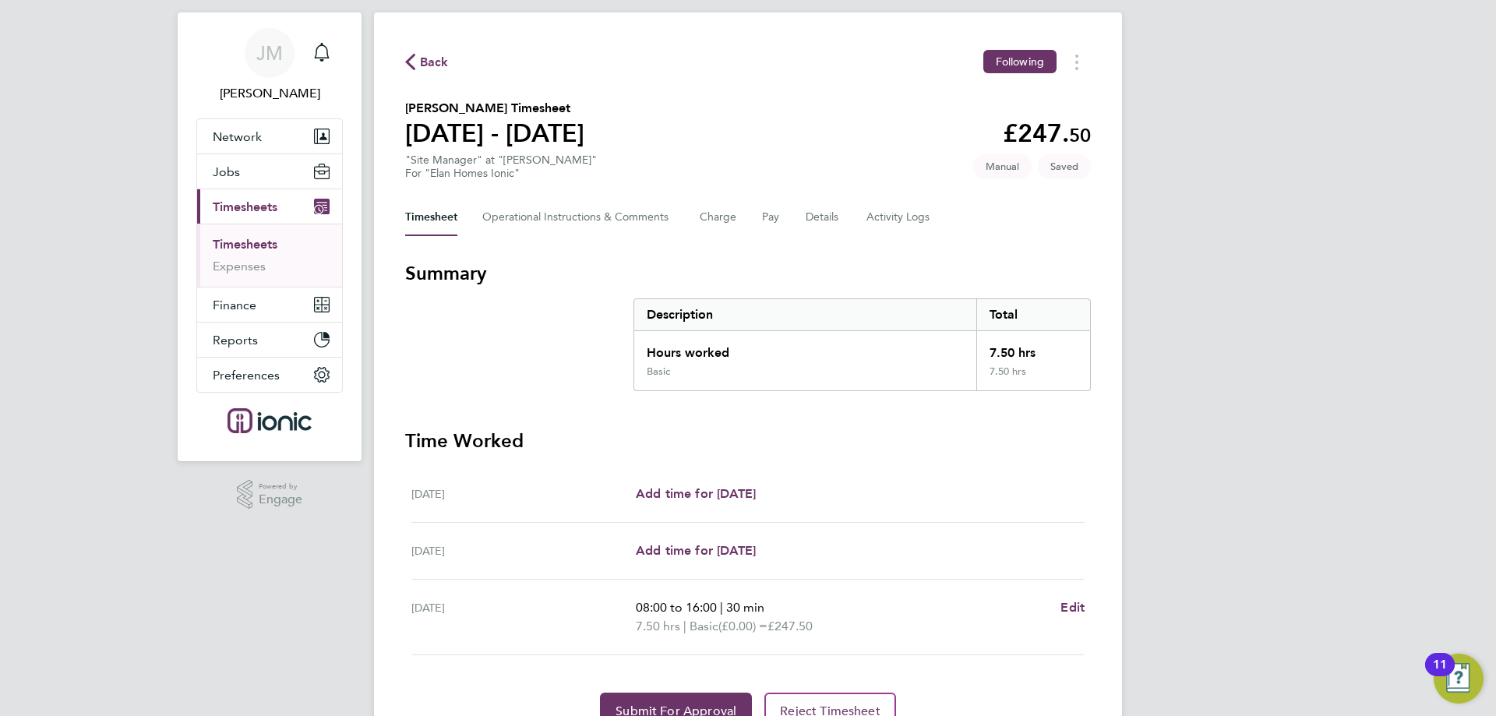
scroll to position [108, 0]
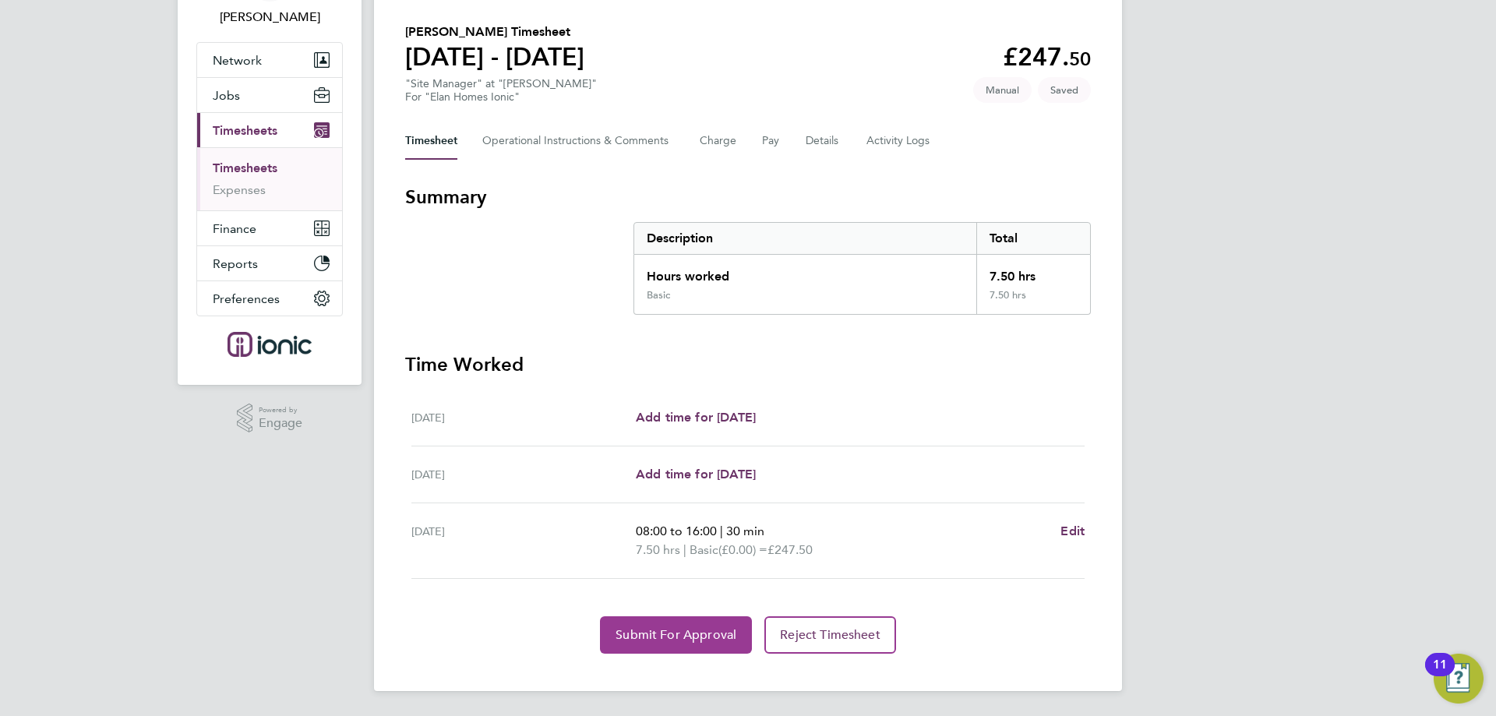
click at [707, 641] on span "Submit For Approval" at bounding box center [676, 635] width 121 height 16
